Goal: Task Accomplishment & Management: Use online tool/utility

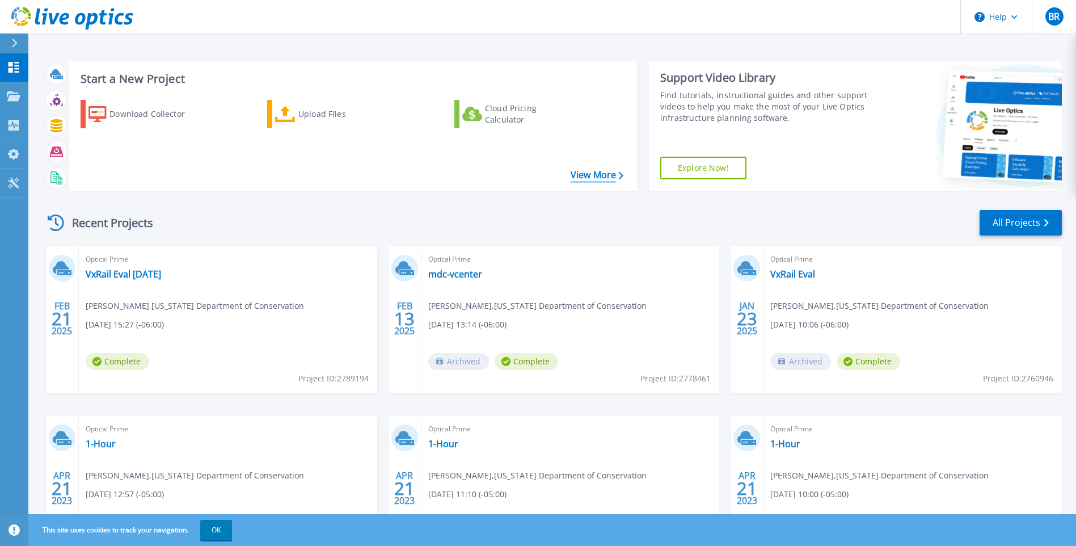
click at [583, 174] on link "View More" at bounding box center [597, 175] width 53 height 11
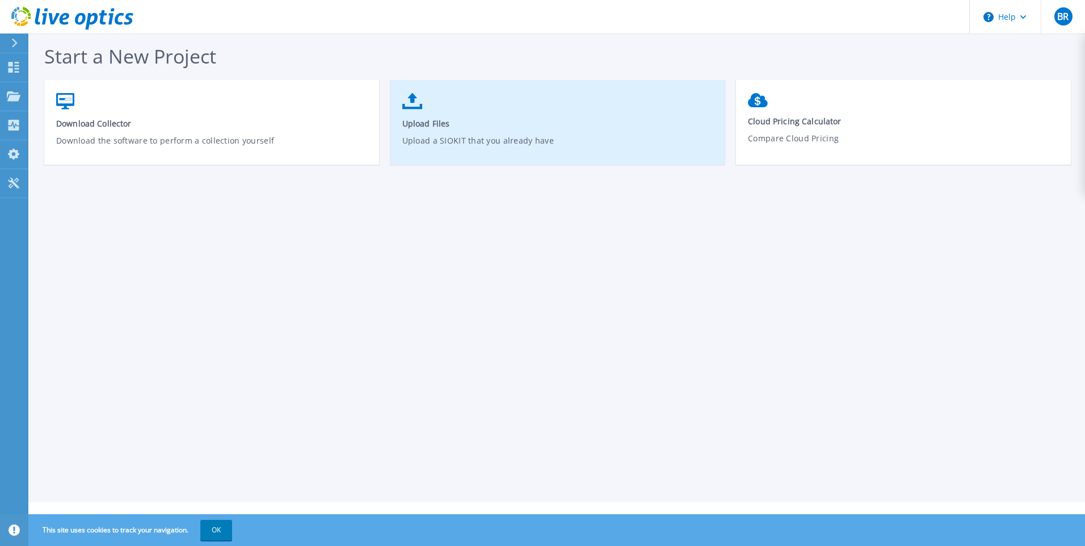
click at [469, 113] on link "Upload Files Upload a SIOKIT that you already have" at bounding box center [557, 127] width 335 height 81
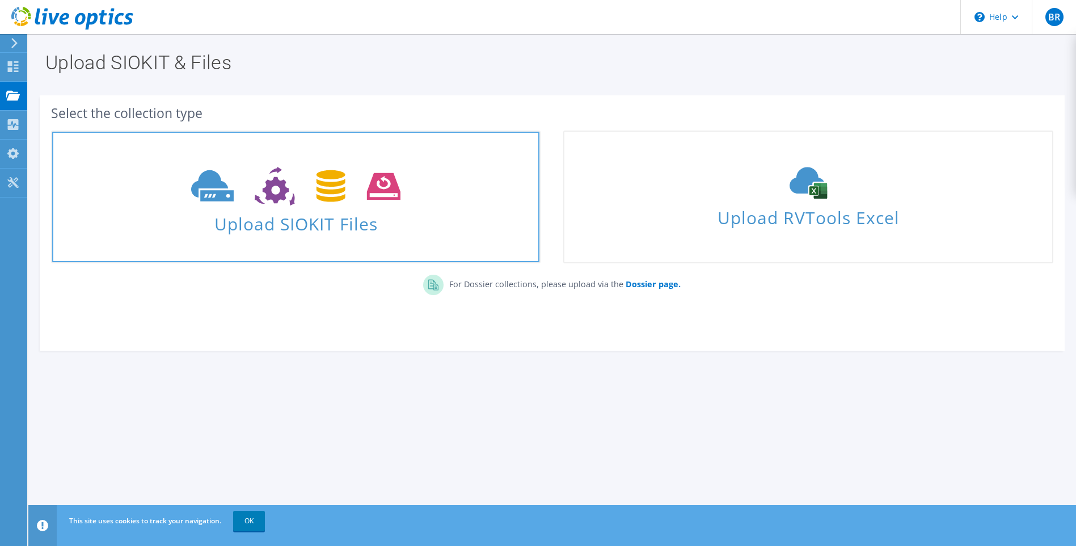
click at [334, 218] on span "Upload SIOKIT Files" at bounding box center [295, 220] width 487 height 24
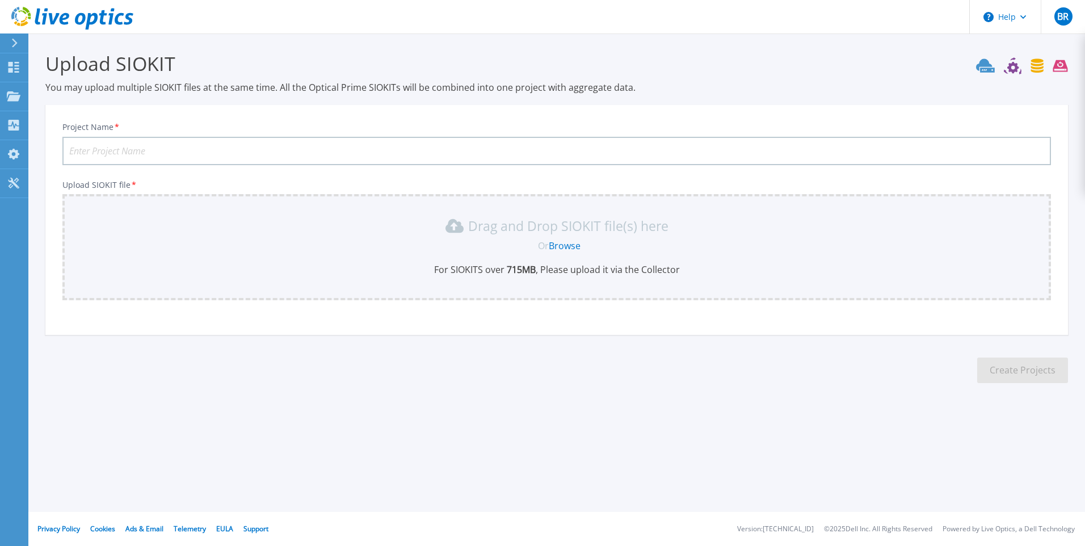
click at [573, 246] on link "Browse" at bounding box center [565, 245] width 32 height 12
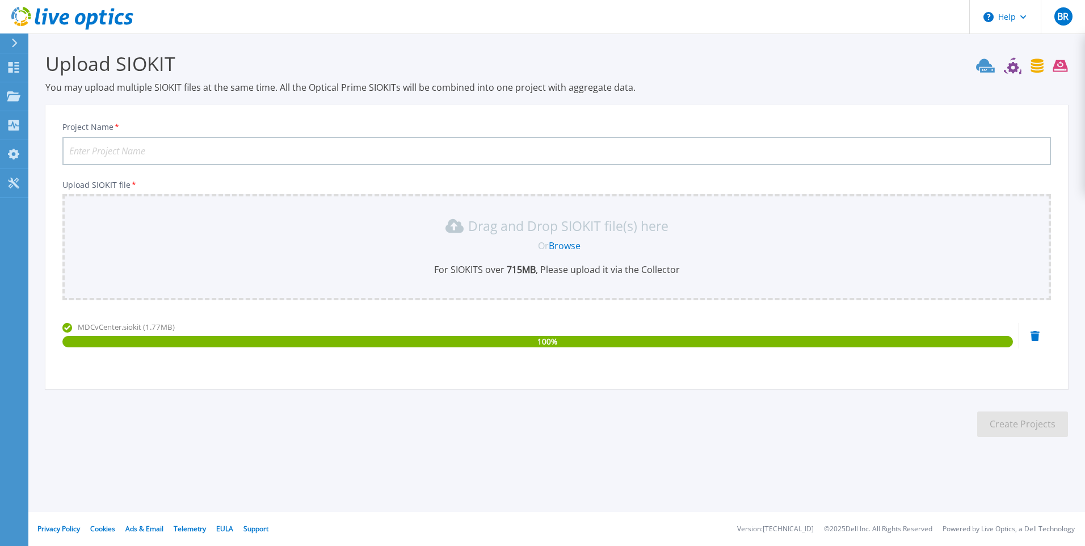
click at [673, 381] on div "Project Name * Upload SIOKIT file * Drag and Drop SIOKIT file(s) here Or Browse…" at bounding box center [556, 250] width 1022 height 276
click at [129, 145] on input "Project Name *" at bounding box center [556, 151] width 988 height 28
type input "vcenter eval 10-6-2025"
click at [1008, 425] on button "Create Projects" at bounding box center [1022, 424] width 91 height 26
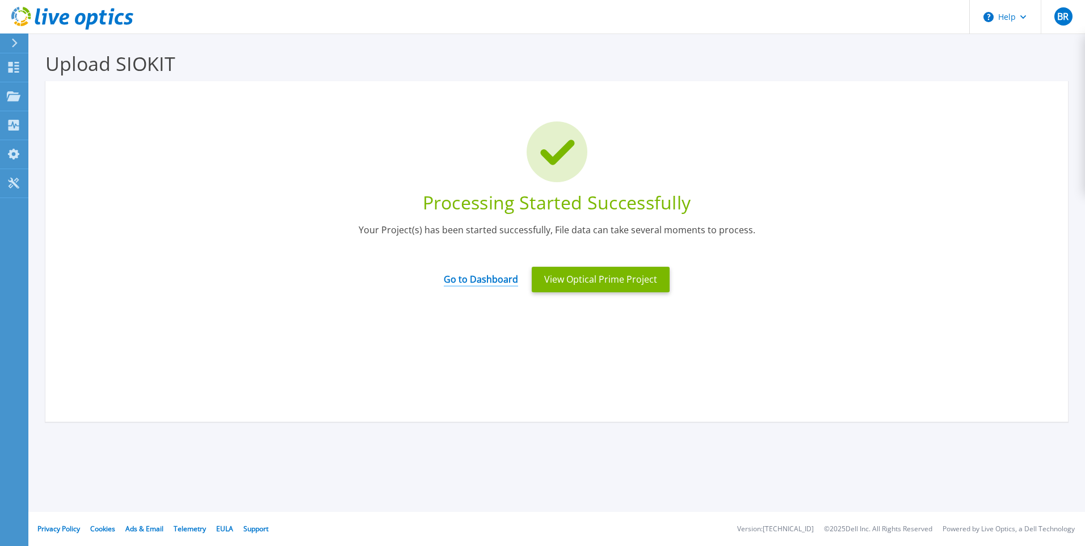
click at [482, 281] on link "Go to Dashboard" at bounding box center [481, 275] width 74 height 22
